Goal: Information Seeking & Learning: Learn about a topic

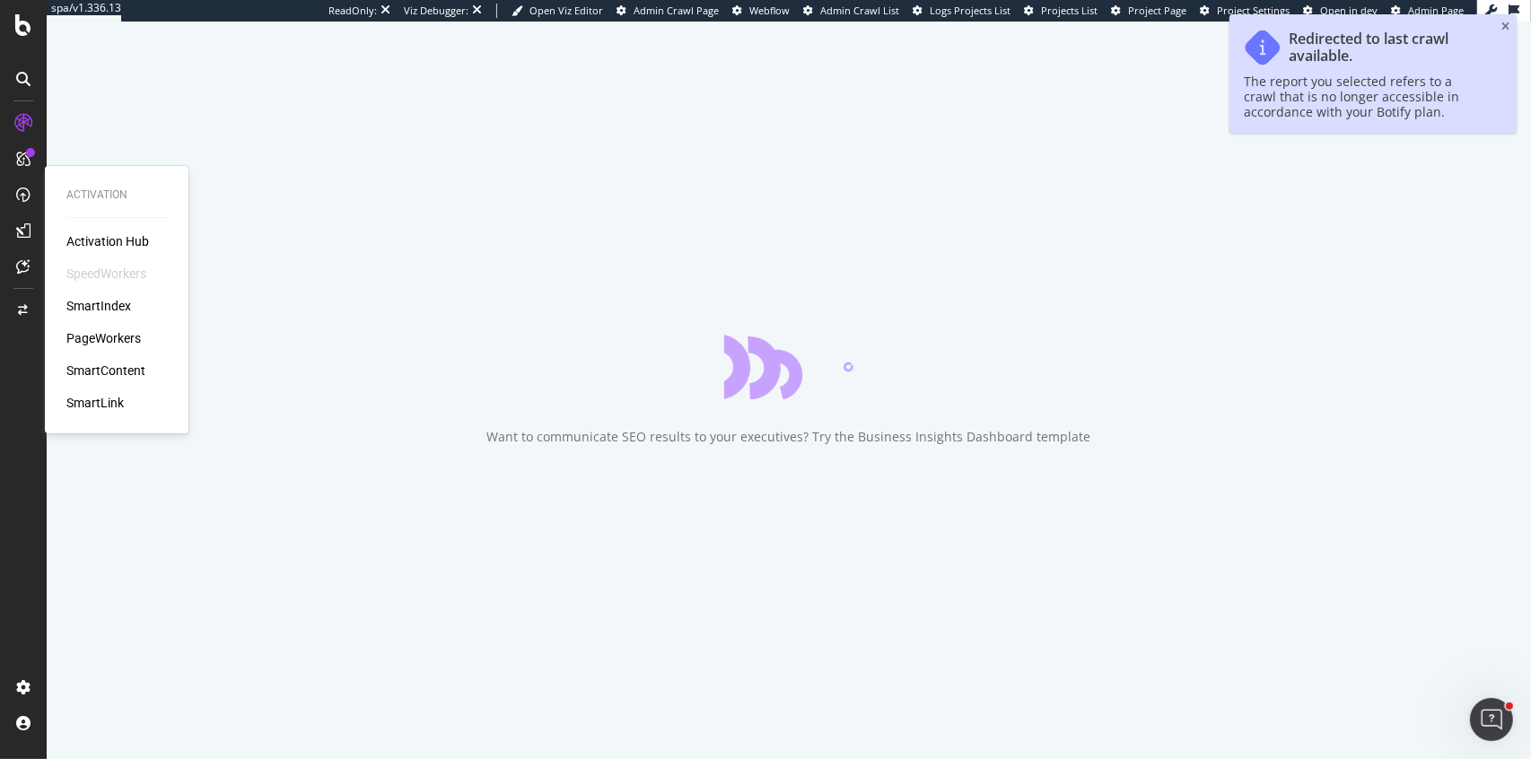
click at [94, 337] on div "PageWorkers" at bounding box center [103, 338] width 74 height 18
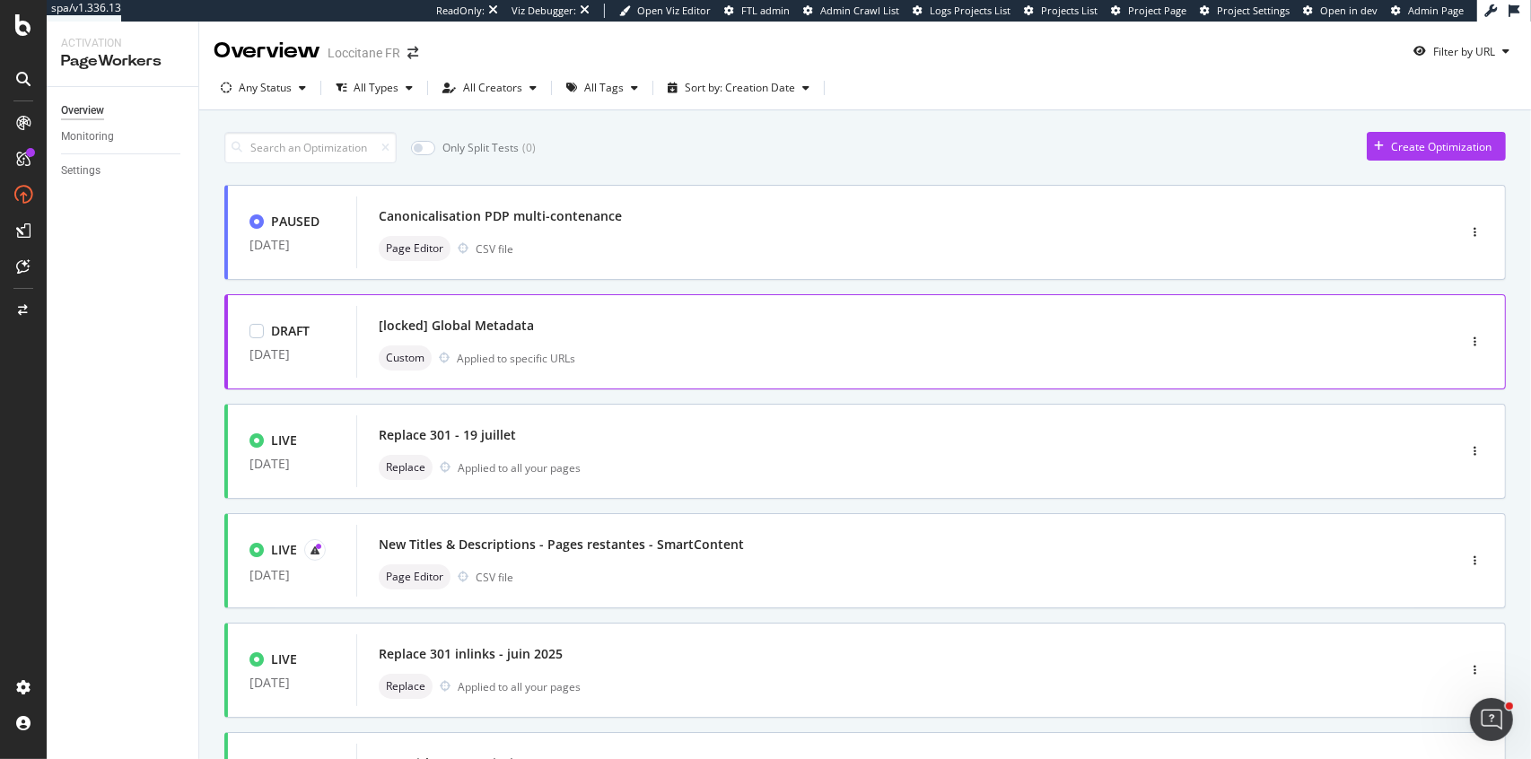
click at [735, 332] on div "[locked] Global Metadata" at bounding box center [879, 325] width 1001 height 25
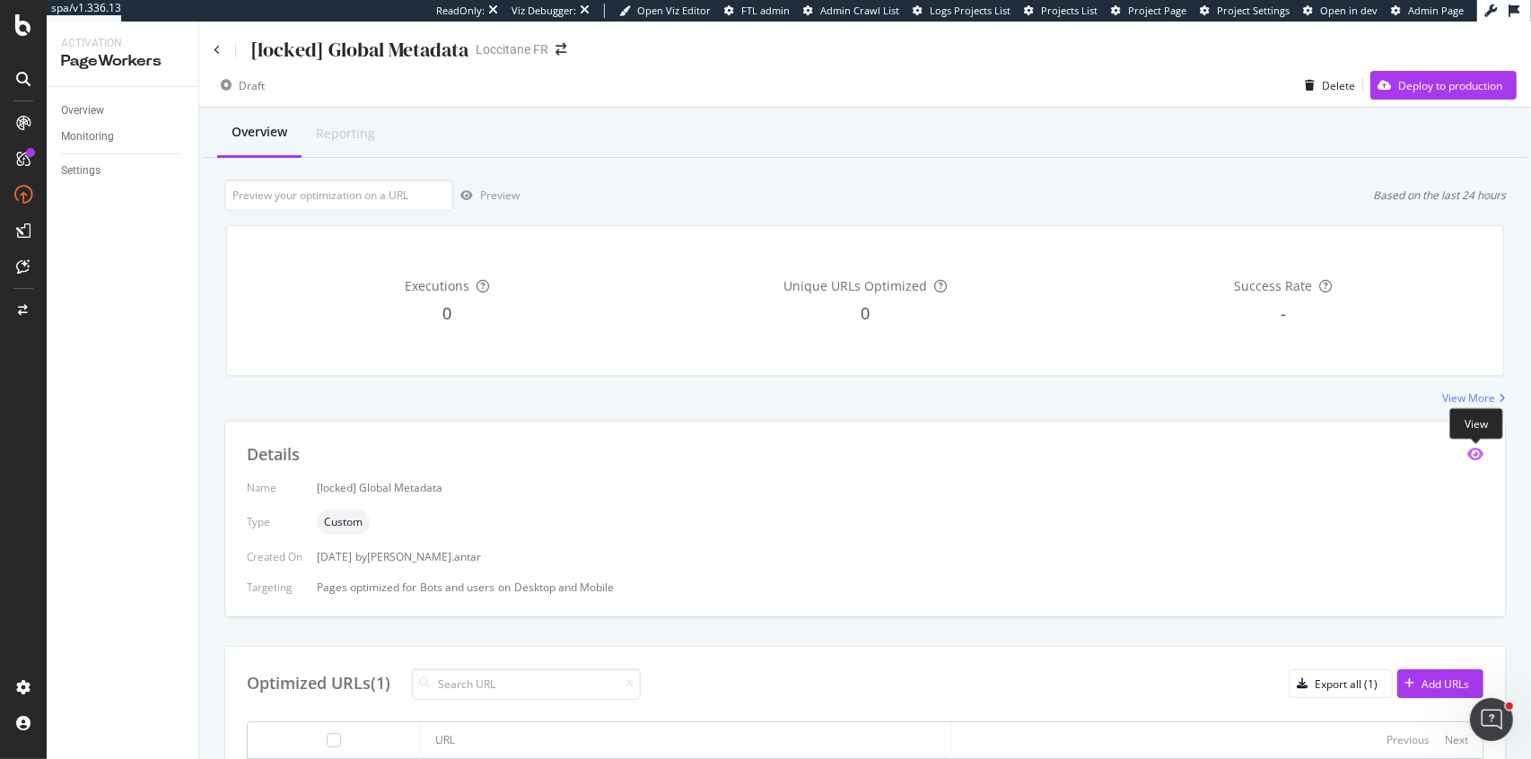
click at [1472, 449] on icon "eye" at bounding box center [1475, 454] width 16 height 14
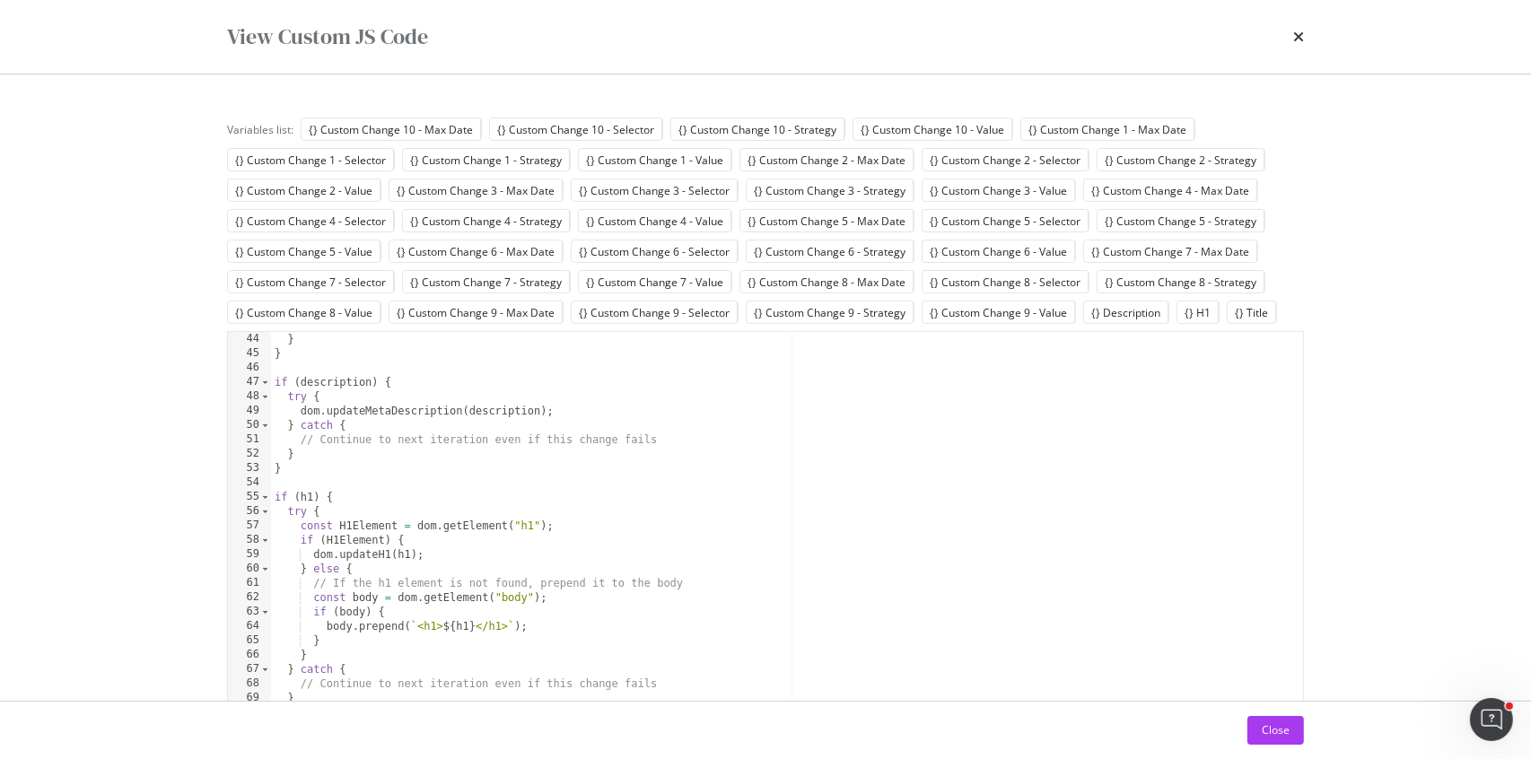
scroll to position [617, 0]
click at [1299, 39] on icon "times" at bounding box center [1298, 37] width 11 height 14
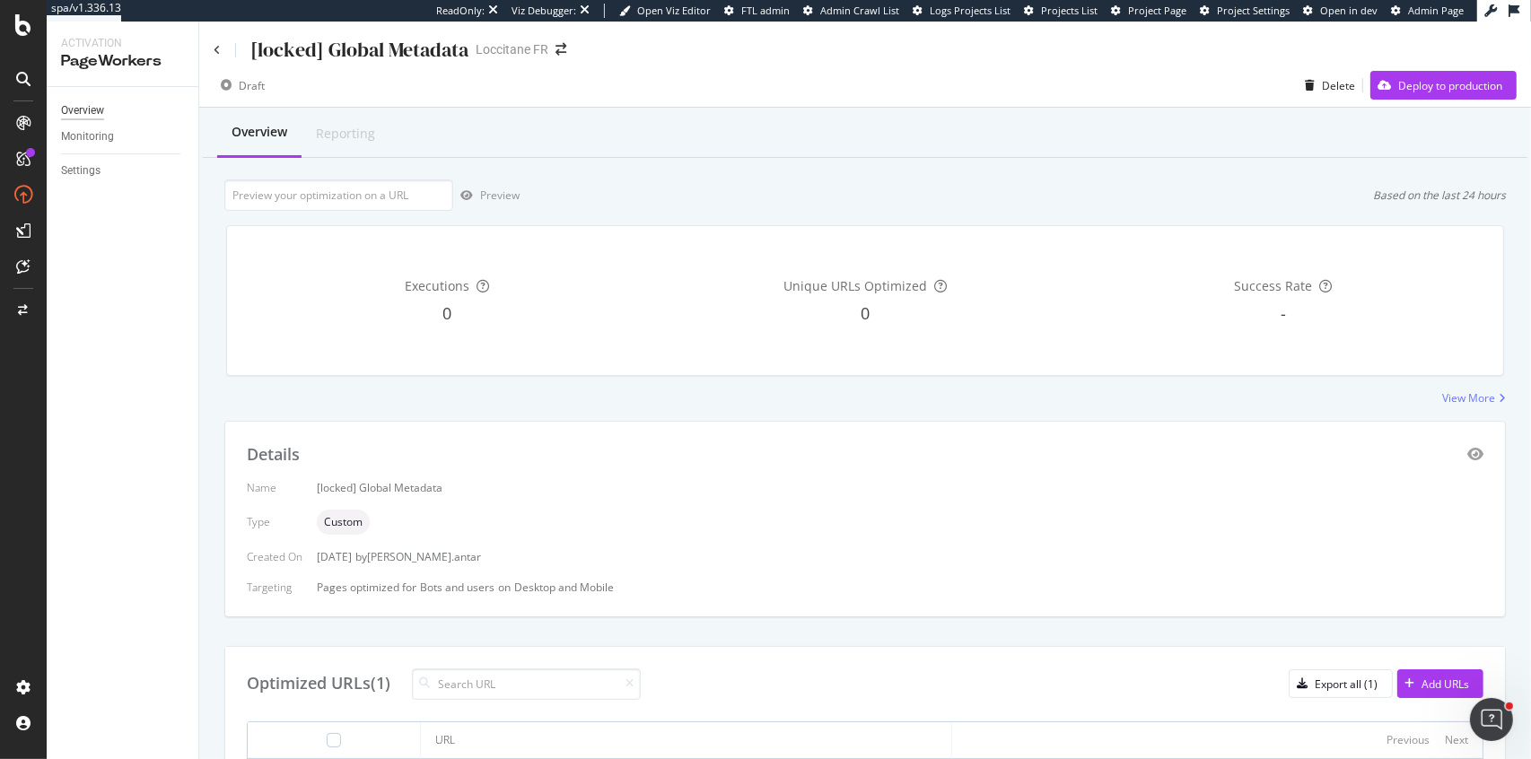
click at [100, 109] on div "Overview" at bounding box center [82, 110] width 43 height 19
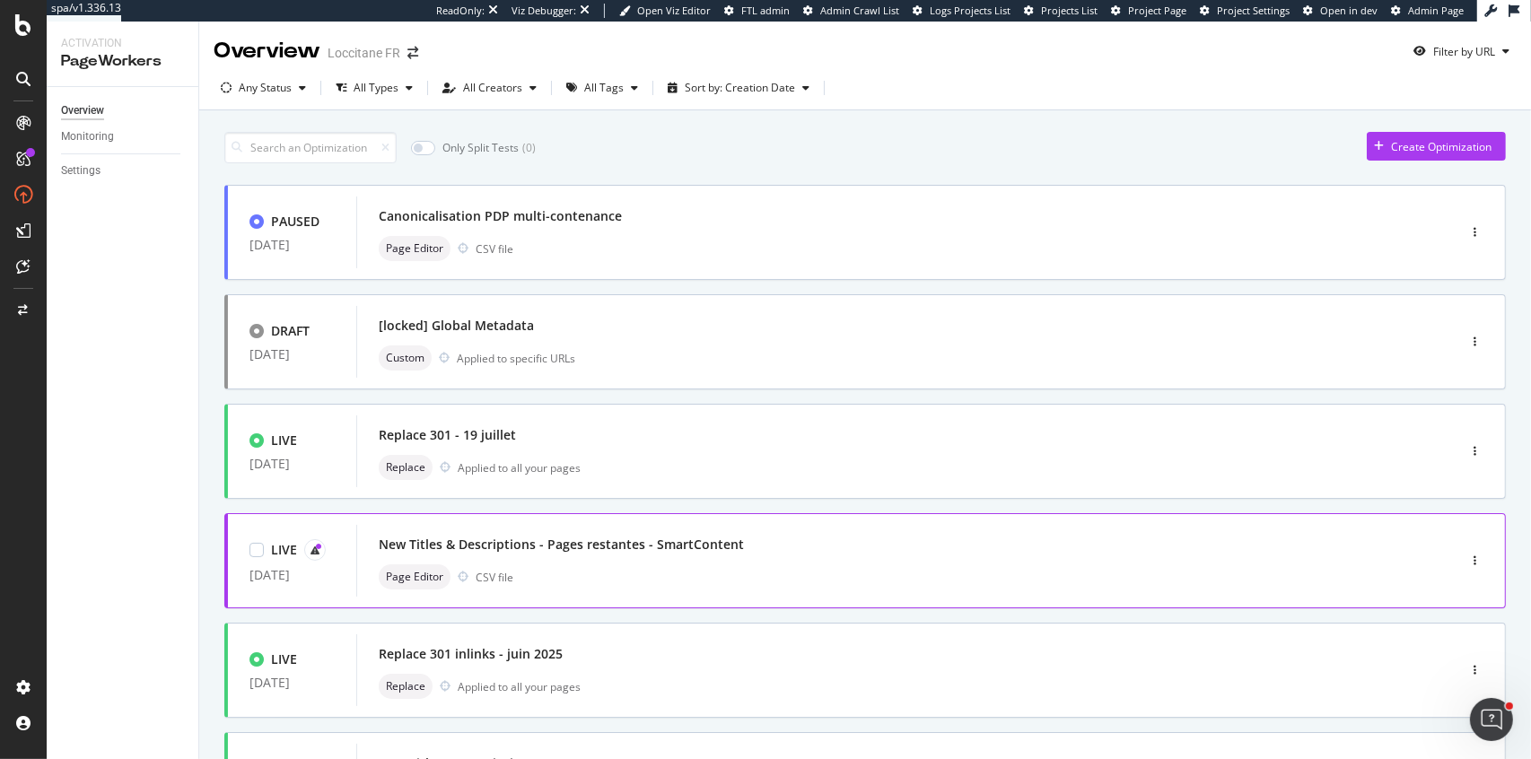
click at [786, 573] on div "Page Editor CSV file" at bounding box center [879, 576] width 1001 height 25
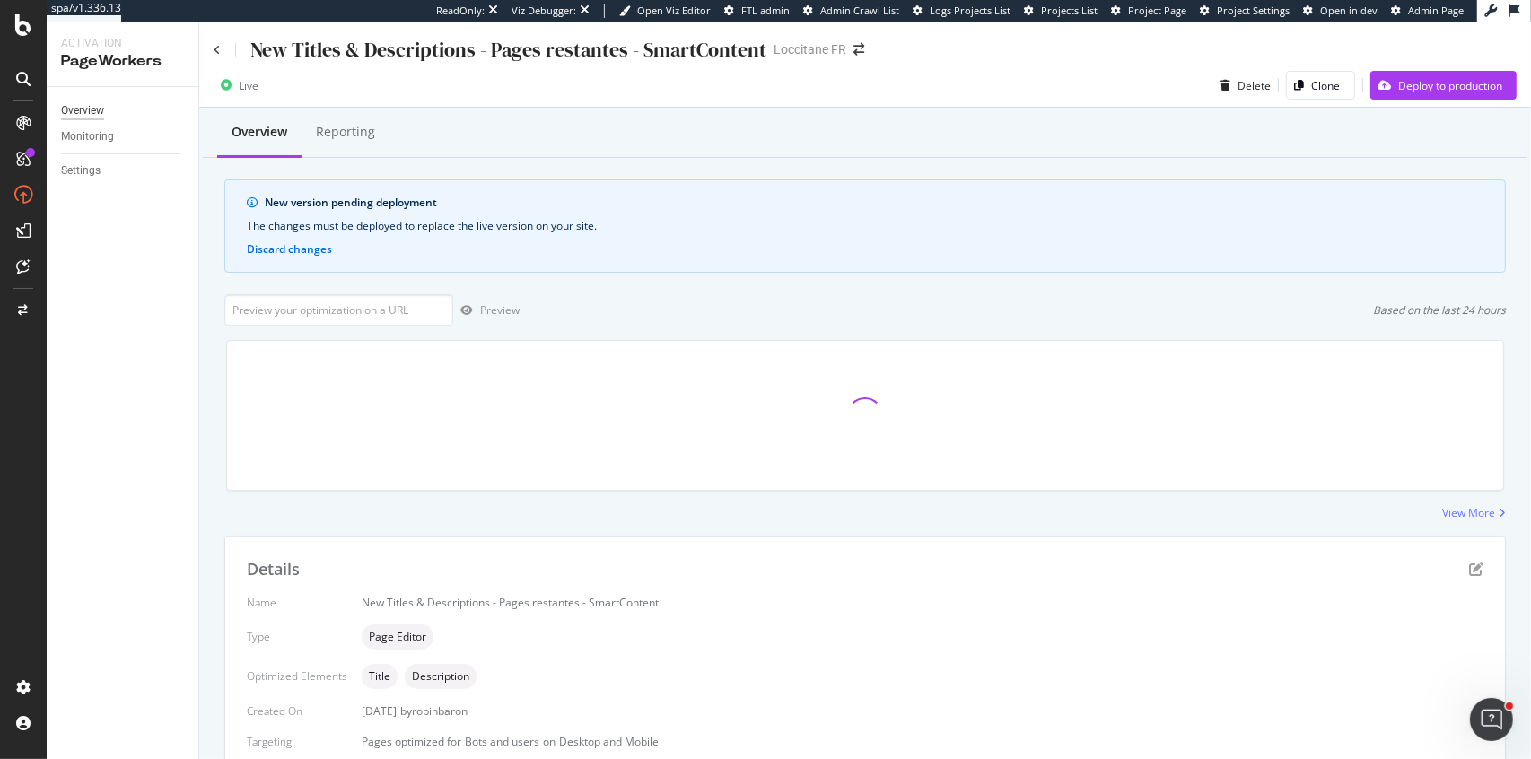
click at [84, 118] on div "Overview" at bounding box center [82, 110] width 43 height 19
